Goal: Find specific page/section: Find specific page/section

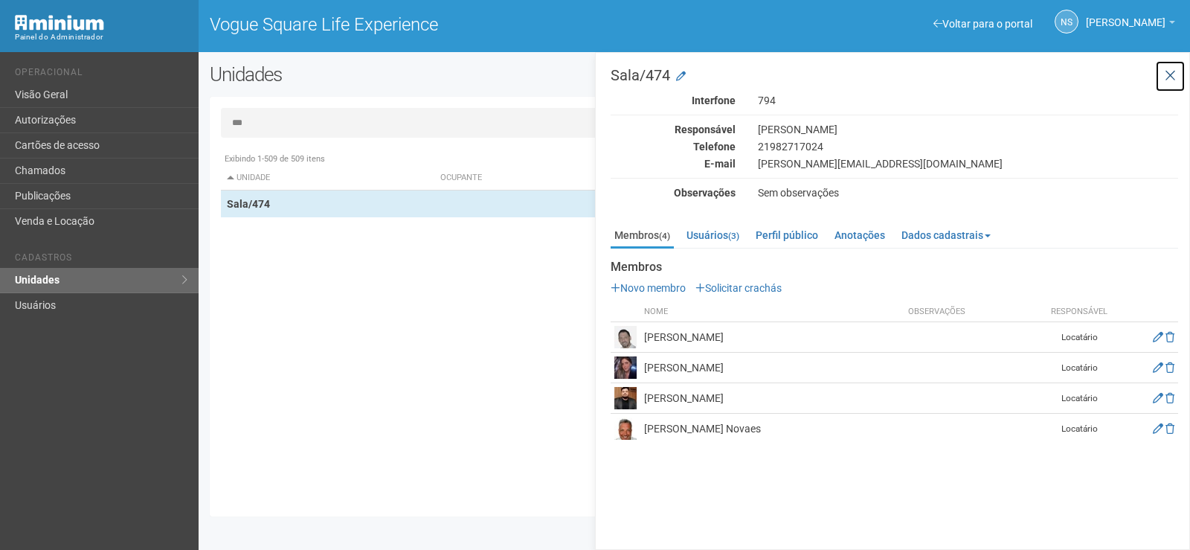
click at [1171, 77] on icon at bounding box center [1170, 75] width 11 height 15
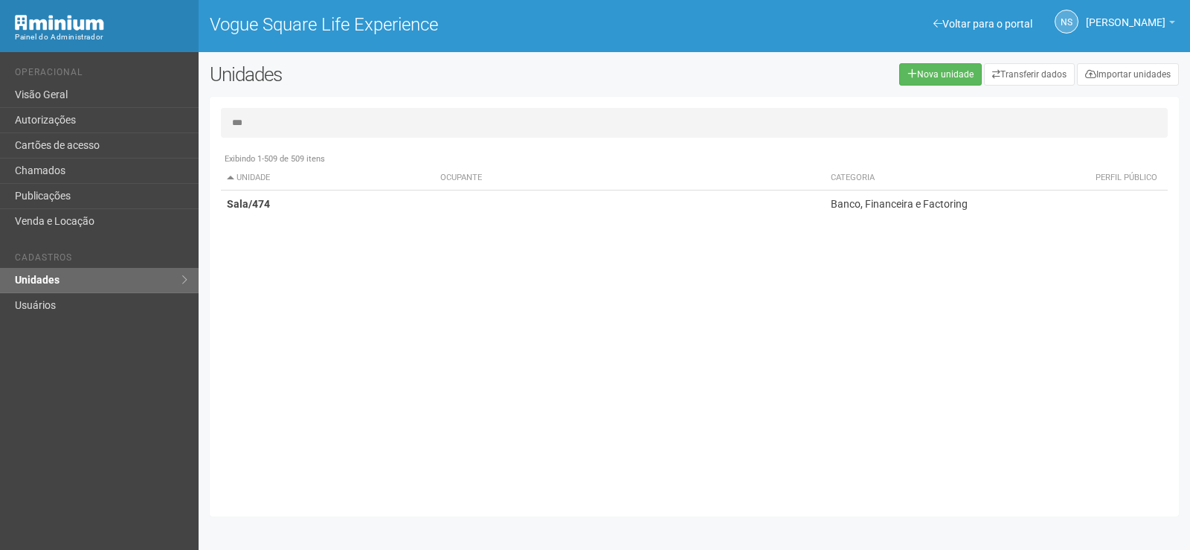
click at [842, 112] on input "***" at bounding box center [694, 123] width 947 height 30
click at [837, 95] on div "Unidades Nova unidade Transferir dados Importar unidades" at bounding box center [694, 79] width 991 height 33
click at [849, 64] on div "Nova unidade Transferir dados Importar unidades" at bounding box center [900, 74] width 579 height 22
click at [799, 357] on div "Exibindo 1-509 de 509 itens Unidade Ocupante Categoria Perfil público Loja/101 …" at bounding box center [700, 325] width 958 height 360
drag, startPoint x: 237, startPoint y: 116, endPoint x: 97, endPoint y: 116, distance: 140.6
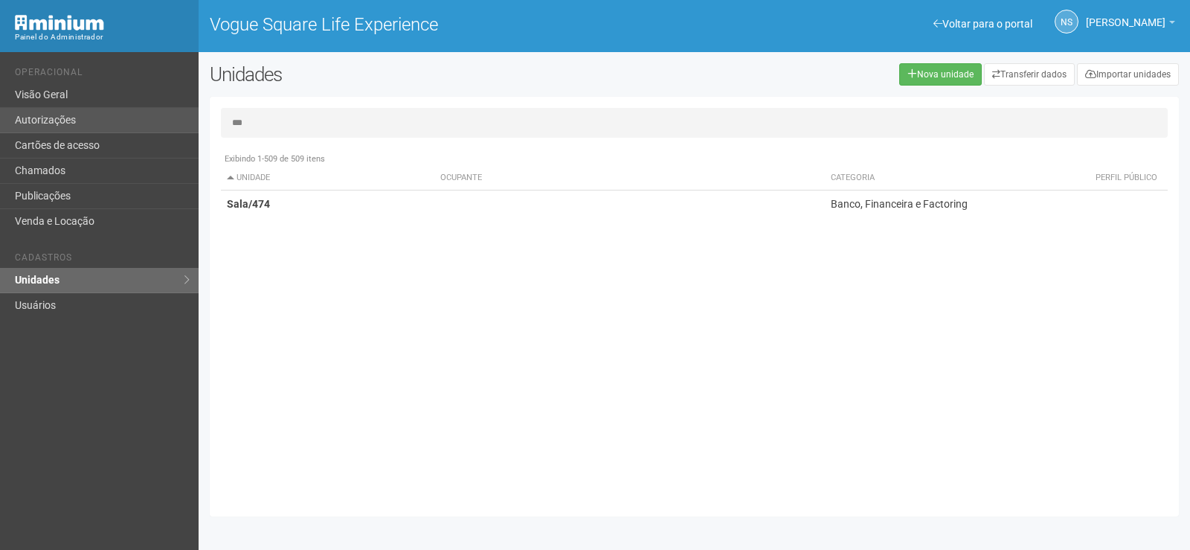
click at [97, 116] on div "Voltar para o portal Operacional Visão Geral Autorizações Cartões de acesso Cha…" at bounding box center [595, 301] width 1190 height 498
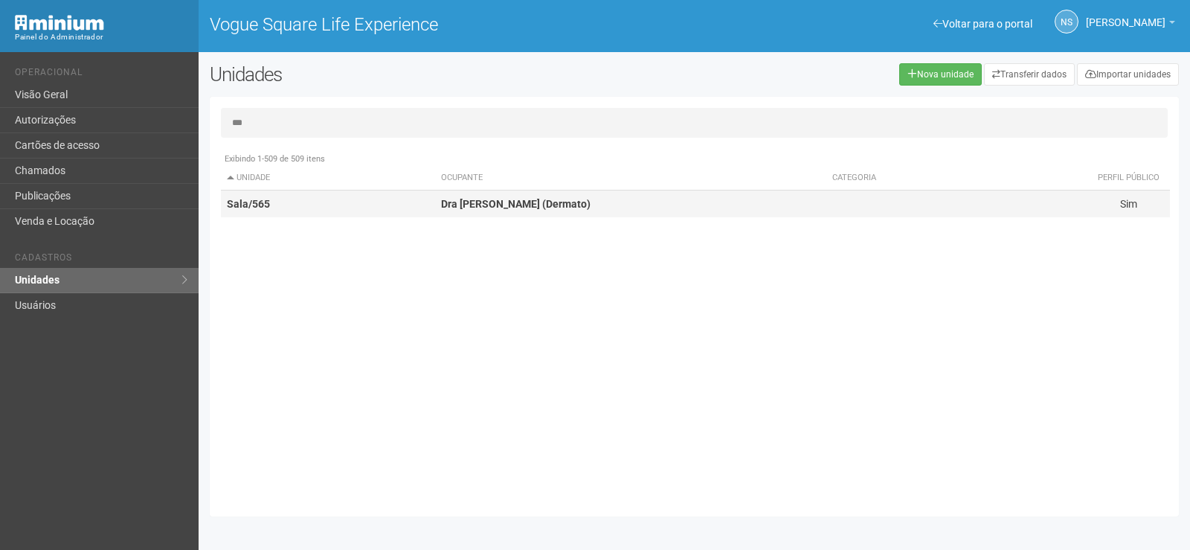
click at [422, 211] on td "Sala/565" at bounding box center [328, 204] width 214 height 28
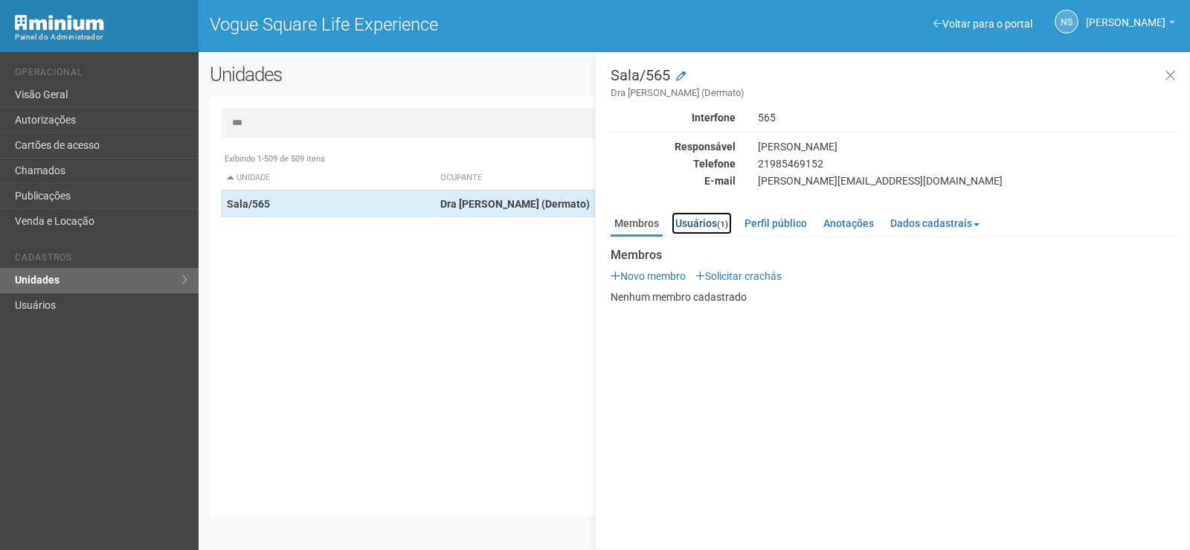
click at [712, 221] on link "Usuários (1)" at bounding box center [702, 223] width 60 height 22
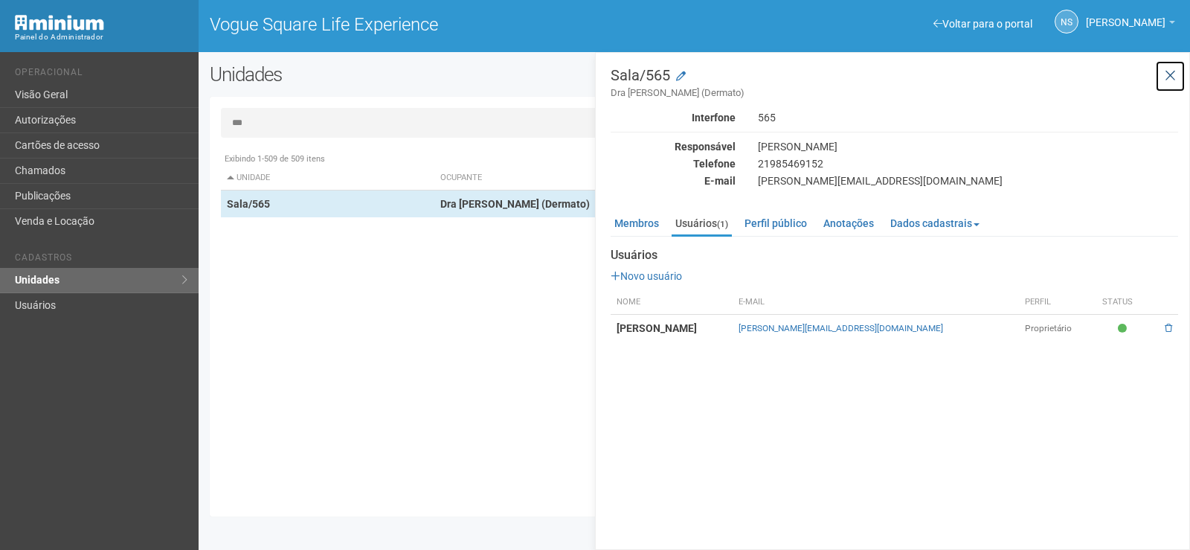
click at [1171, 78] on icon at bounding box center [1170, 75] width 11 height 15
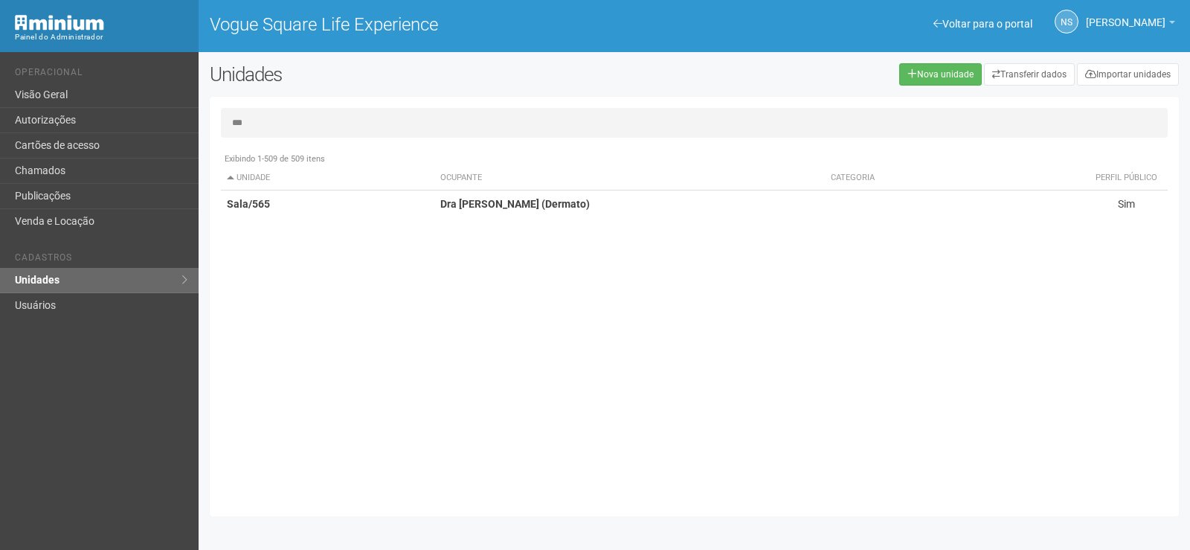
drag, startPoint x: 306, startPoint y: 112, endPoint x: 282, endPoint y: 113, distance: 23.8
click at [289, 113] on input "***" at bounding box center [694, 123] width 947 height 30
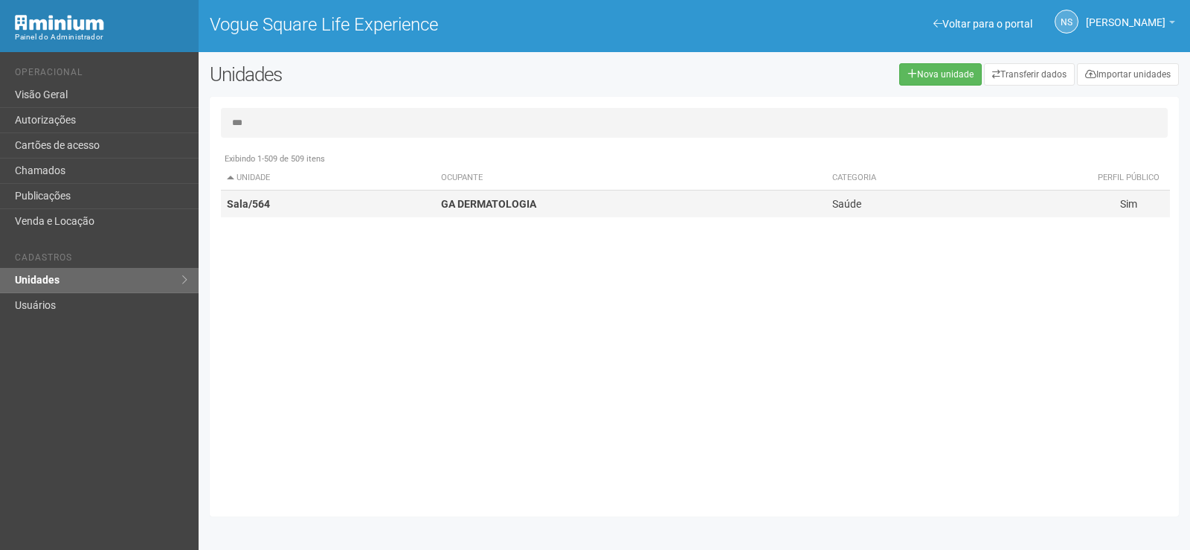
click at [506, 212] on td "GA DERMATOLOGIA" at bounding box center [630, 204] width 391 height 28
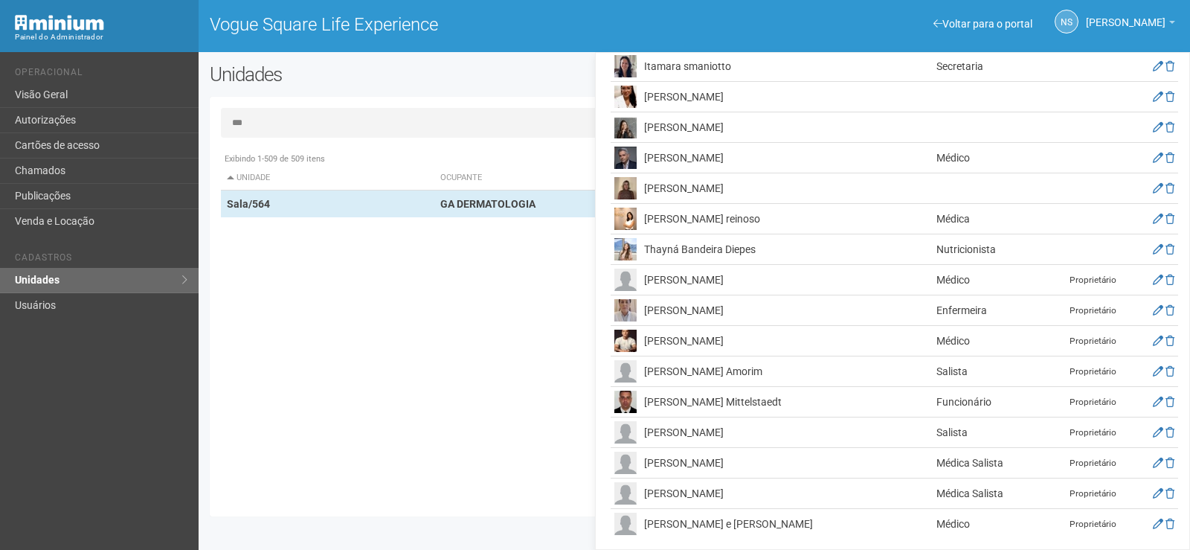
scroll to position [475, 0]
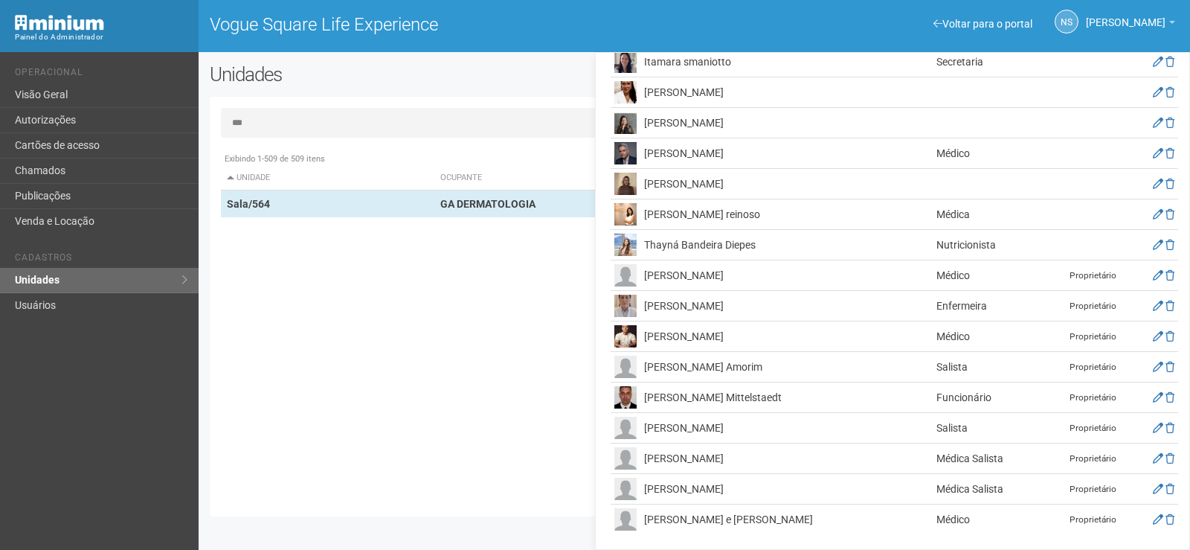
click at [692, 364] on td "[PERSON_NAME] Amorim" at bounding box center [786, 367] width 292 height 30
click at [1156, 366] on icon at bounding box center [1158, 366] width 10 height 10
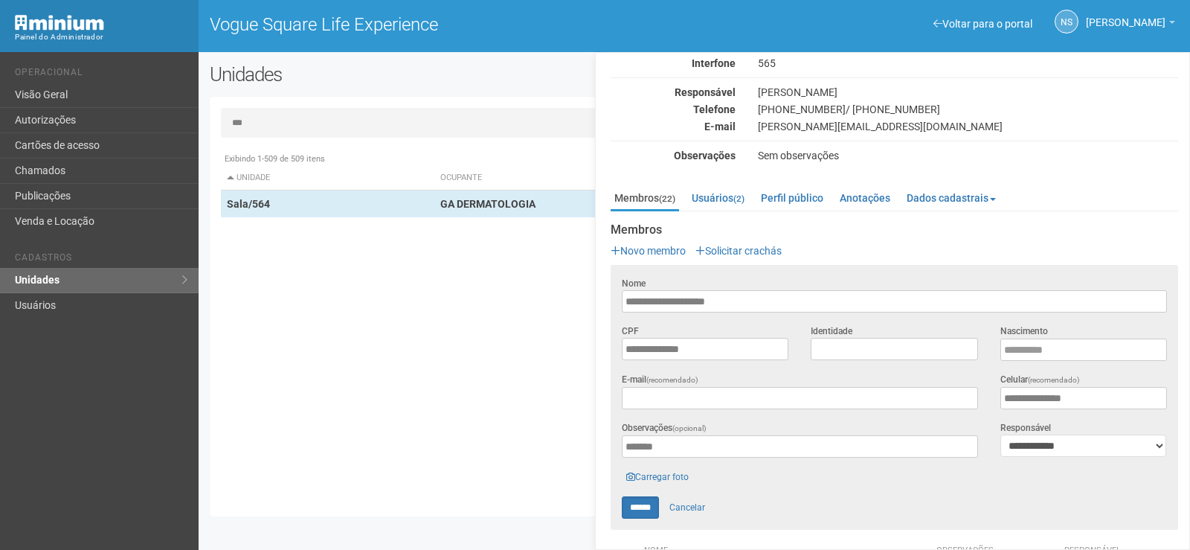
scroll to position [352, 0]
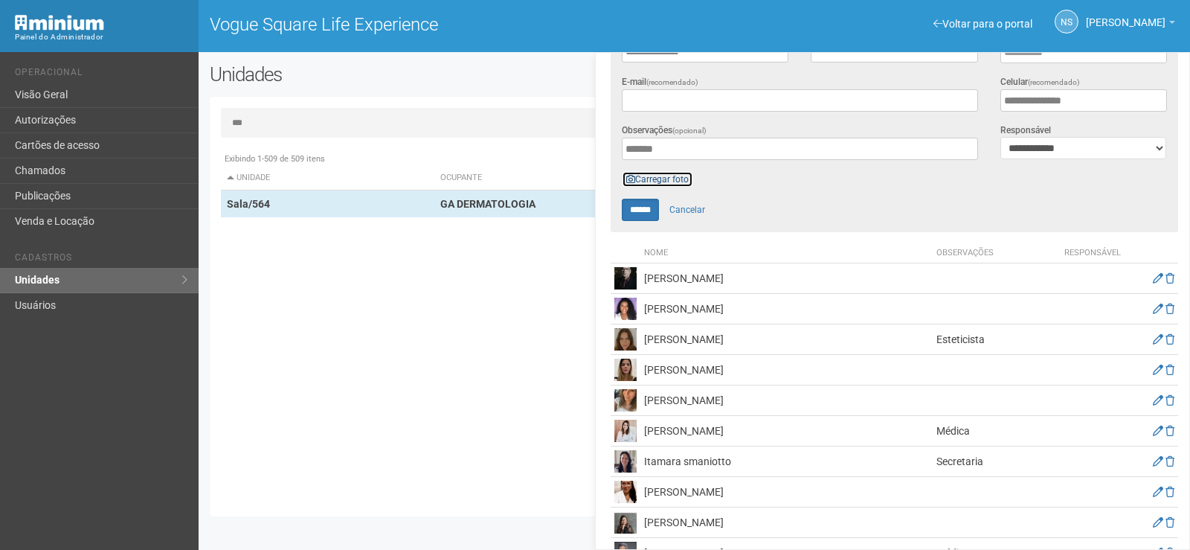
click at [672, 172] on link "Carregar foto" at bounding box center [657, 179] width 71 height 16
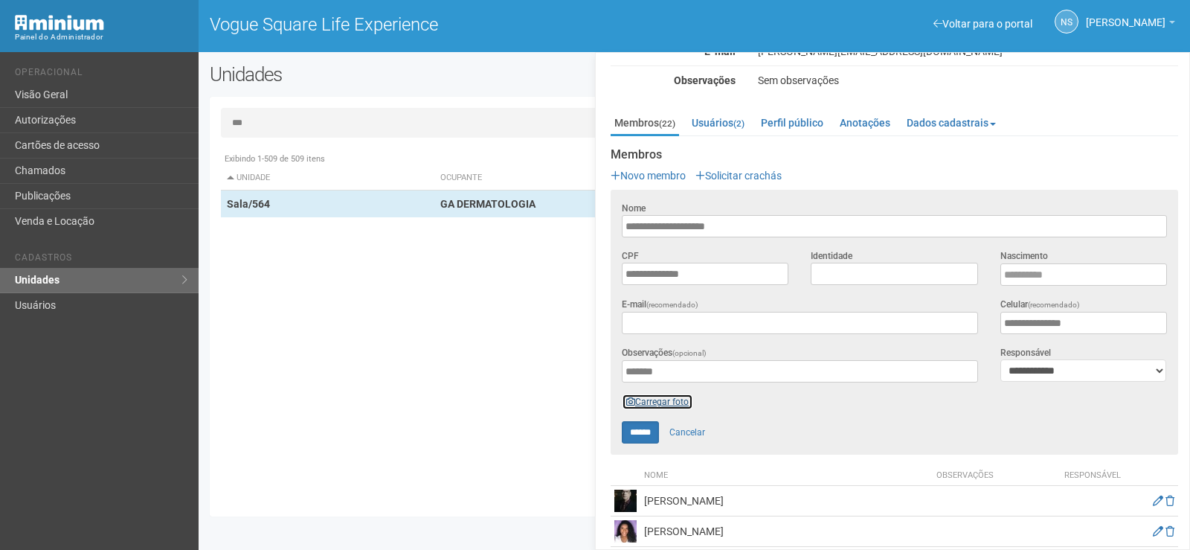
scroll to position [129, 0]
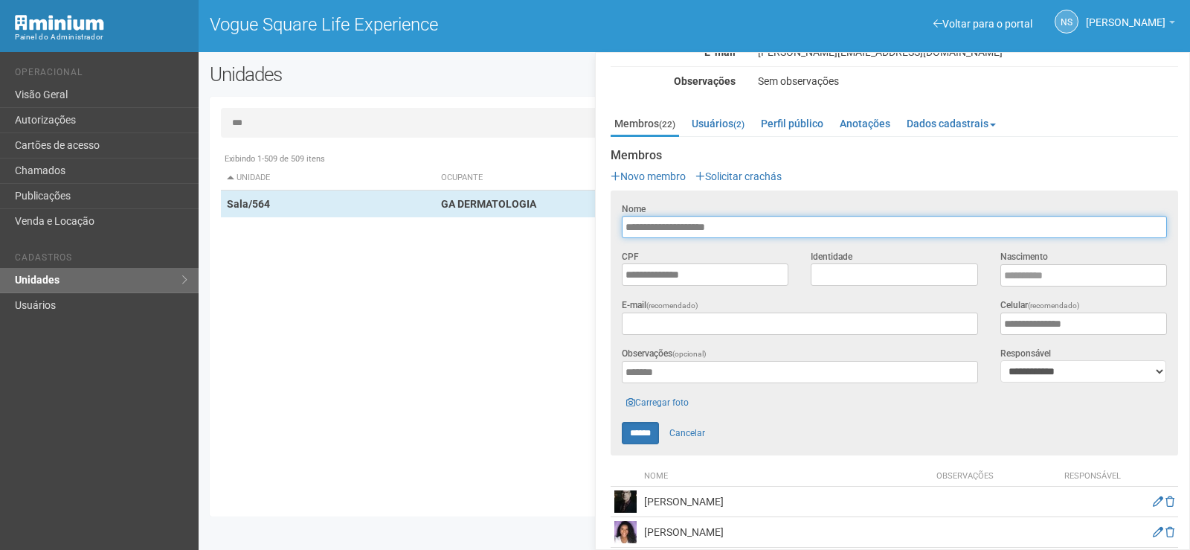
drag, startPoint x: 741, startPoint y: 225, endPoint x: 502, endPoint y: 228, distance: 239.5
click at [505, 230] on div "*** Exibindo 1-509 de 509 itens Unidade Ocupante Categoria Perfil público Loja/…" at bounding box center [694, 306] width 969 height 397
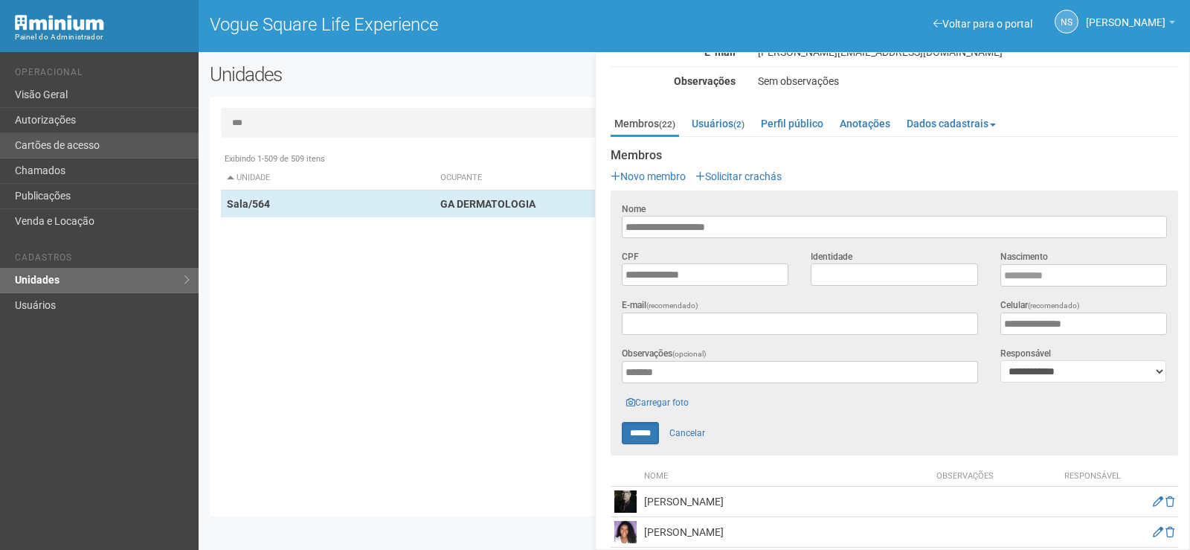
drag, startPoint x: 416, startPoint y: 132, endPoint x: 98, endPoint y: 134, distance: 318.3
click at [98, 134] on div "Voltar para o portal Operacional Visão Geral Autorizações Cartões de acesso Cha…" at bounding box center [595, 301] width 1190 height 498
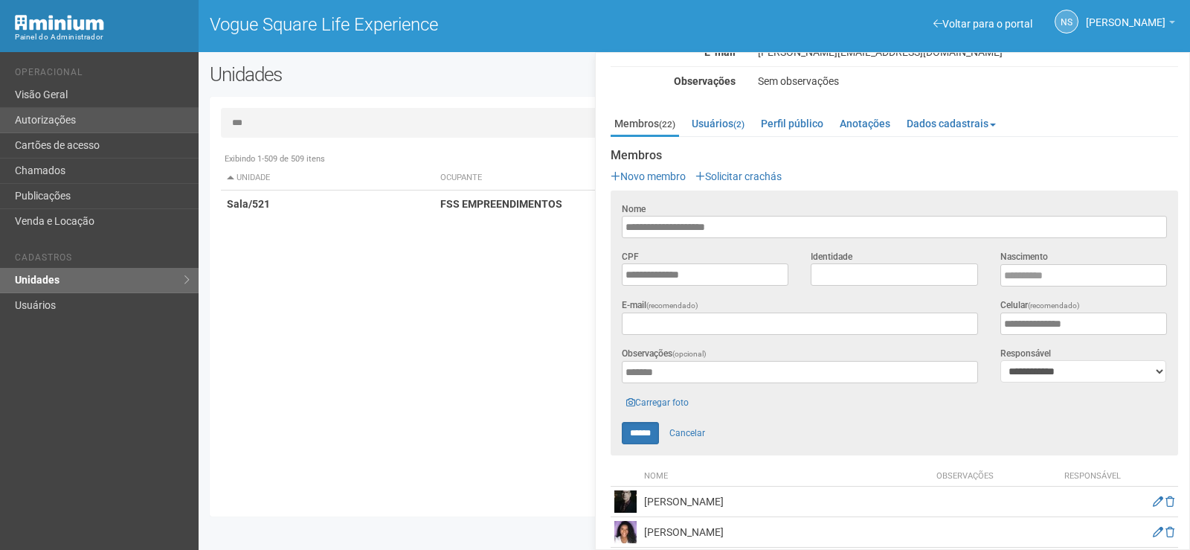
drag, startPoint x: 310, startPoint y: 120, endPoint x: 185, endPoint y: 115, distance: 125.0
click at [185, 115] on div "Voltar para o portal Operacional Visão Geral Autorizações Cartões de acesso Cha…" at bounding box center [595, 301] width 1190 height 498
click at [387, 216] on td "Sala/544" at bounding box center [328, 204] width 214 height 28
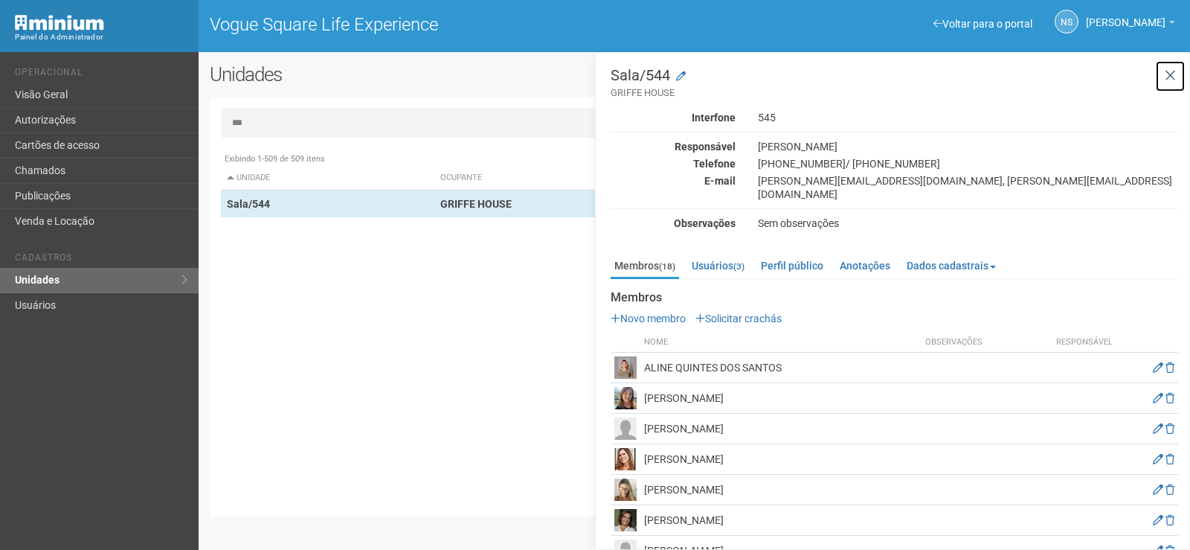
click at [1165, 72] on icon at bounding box center [1170, 75] width 11 height 15
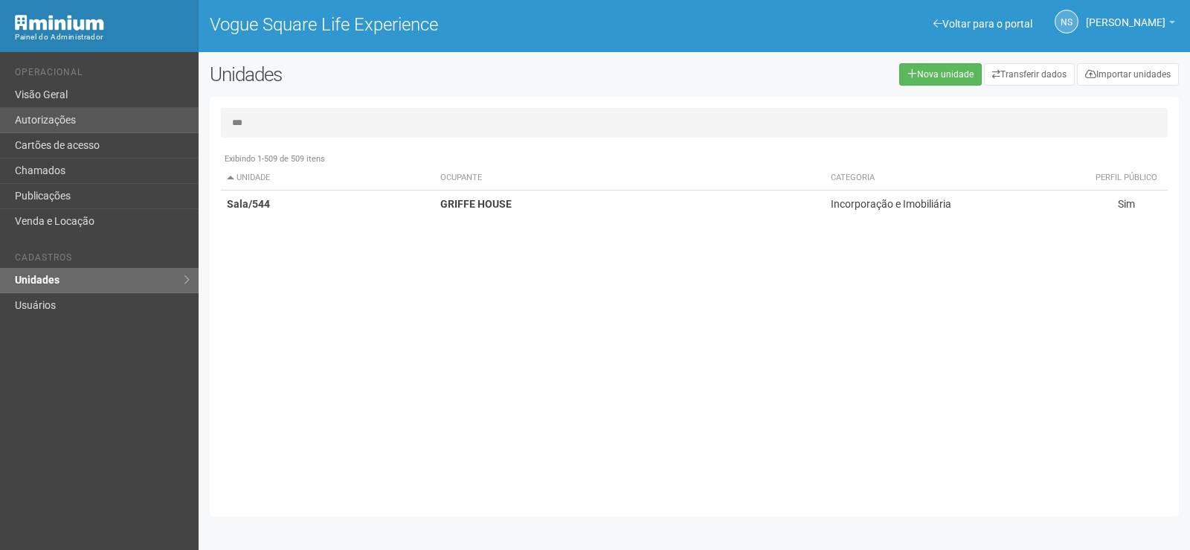
drag, startPoint x: 449, startPoint y: 114, endPoint x: 31, endPoint y: 129, distance: 418.2
click at [31, 129] on div "Voltar para o portal Operacional Visão Geral Autorizações Cartões de acesso Cha…" at bounding box center [595, 301] width 1190 height 498
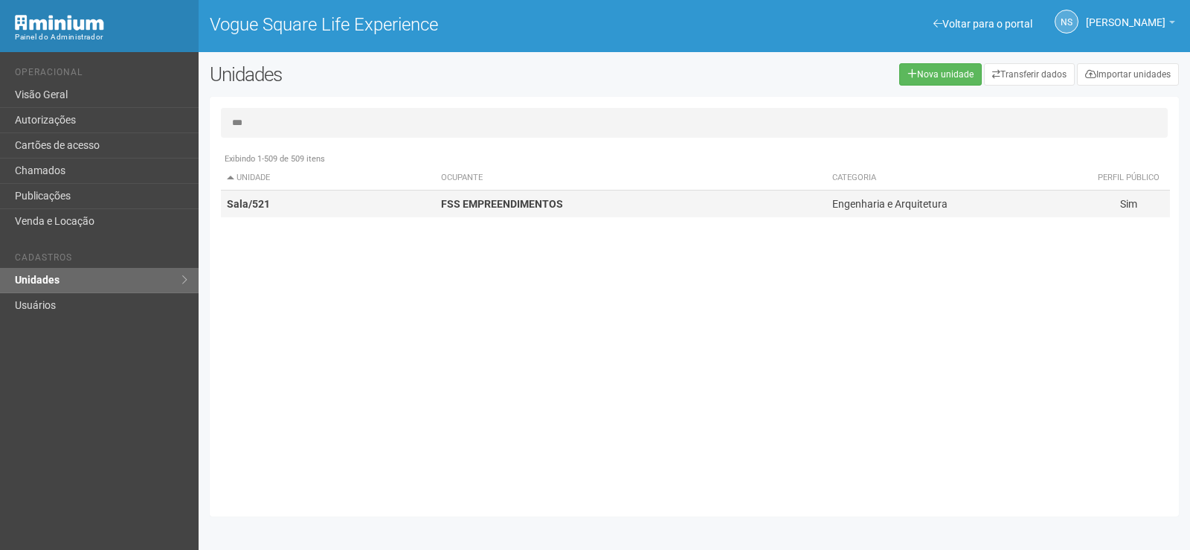
type input "***"
click at [422, 210] on td "Sala/521" at bounding box center [328, 204] width 214 height 28
